Goal: Transaction & Acquisition: Download file/media

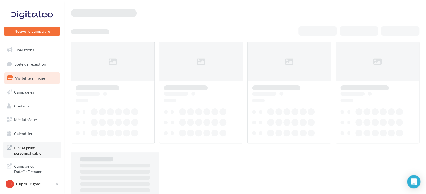
click at [19, 151] on span "PLV et print personnalisable" at bounding box center [36, 150] width 44 height 12
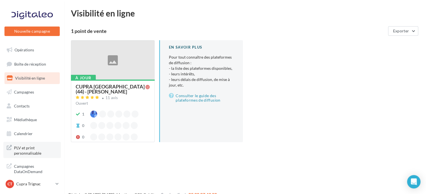
click at [38, 148] on span "PLV et print personnalisable" at bounding box center [36, 150] width 44 height 12
click at [39, 120] on link "Médiathèque" at bounding box center [32, 120] width 58 height 12
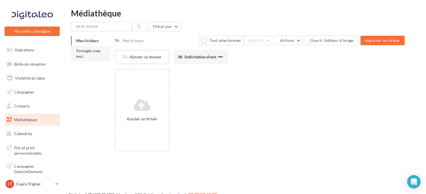
click at [99, 52] on span "Partagés avec moi" at bounding box center [88, 53] width 25 height 10
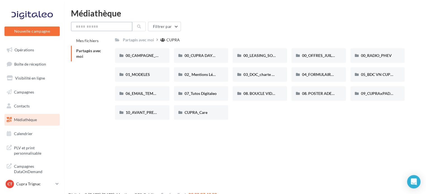
click at [107, 26] on input "text" at bounding box center [101, 26] width 61 height 9
click at [201, 57] on span "00_CUPRA DAYS (JPO)" at bounding box center [205, 55] width 40 height 5
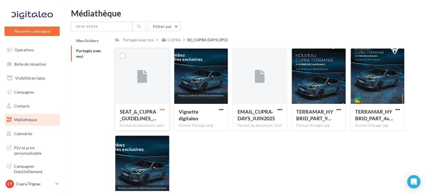
click at [161, 108] on span "button" at bounding box center [162, 109] width 5 height 5
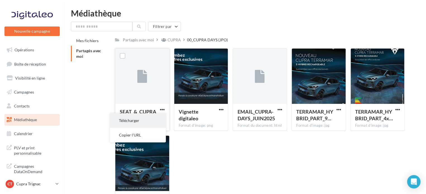
click at [140, 120] on button "Télécharger" at bounding box center [138, 120] width 56 height 15
drag, startPoint x: 295, startPoint y: 34, endPoint x: 308, endPoint y: 19, distance: 19.8
click at [296, 33] on div "Filtrer par Mes fichiers Partagés avec moi Partagés avec moi CUPRA 00_CUPRA DAY…" at bounding box center [245, 122] width 348 height 201
